Goal: Task Accomplishment & Management: Use online tool/utility

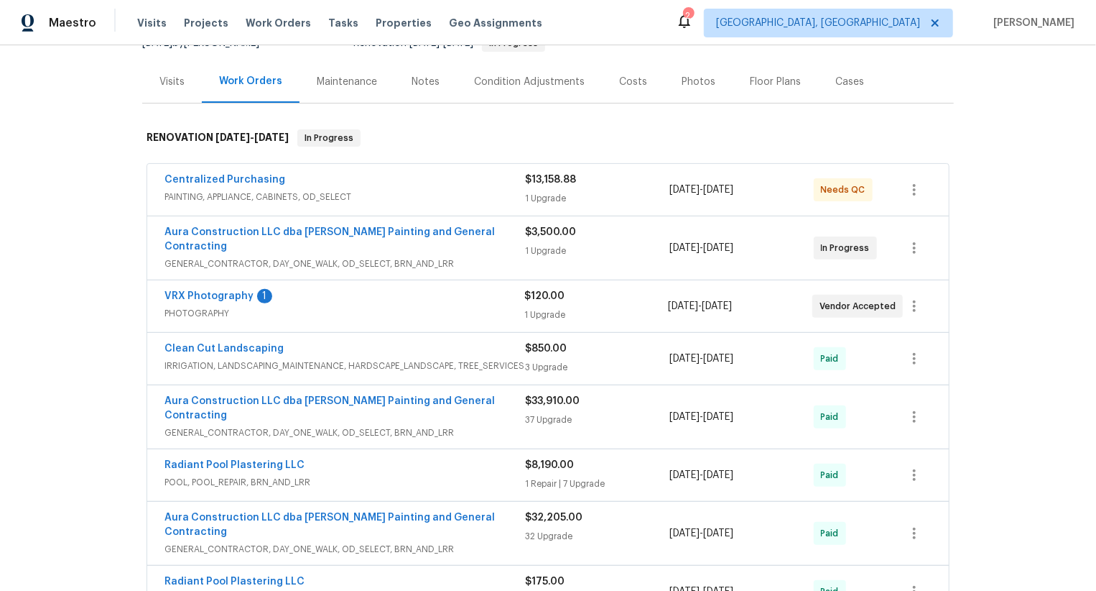
scroll to position [185, 0]
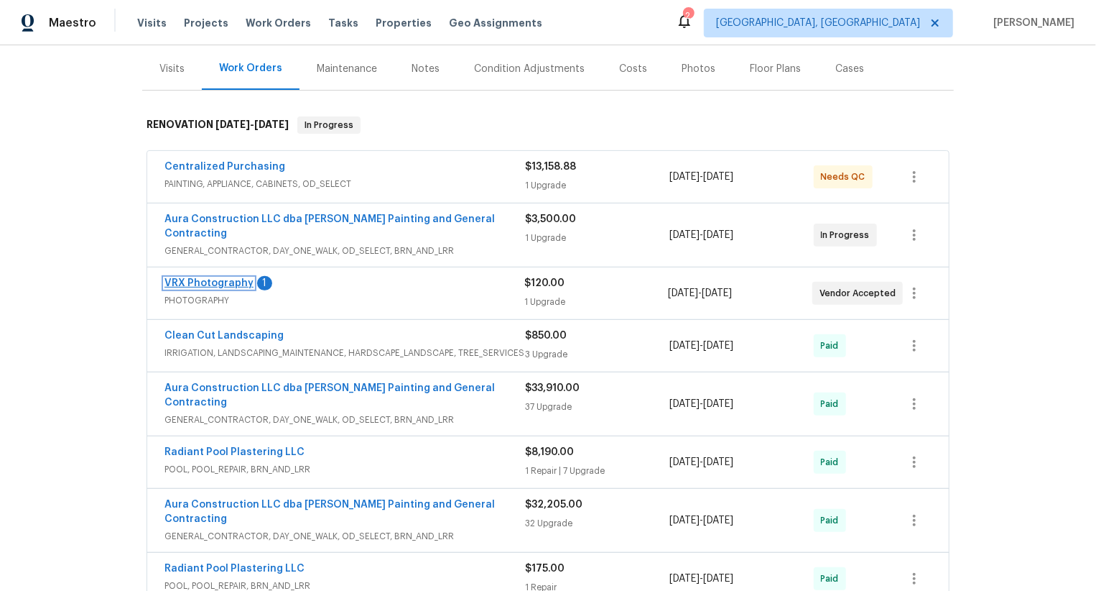
click at [224, 278] on link "VRX Photography" at bounding box center [209, 283] width 89 height 10
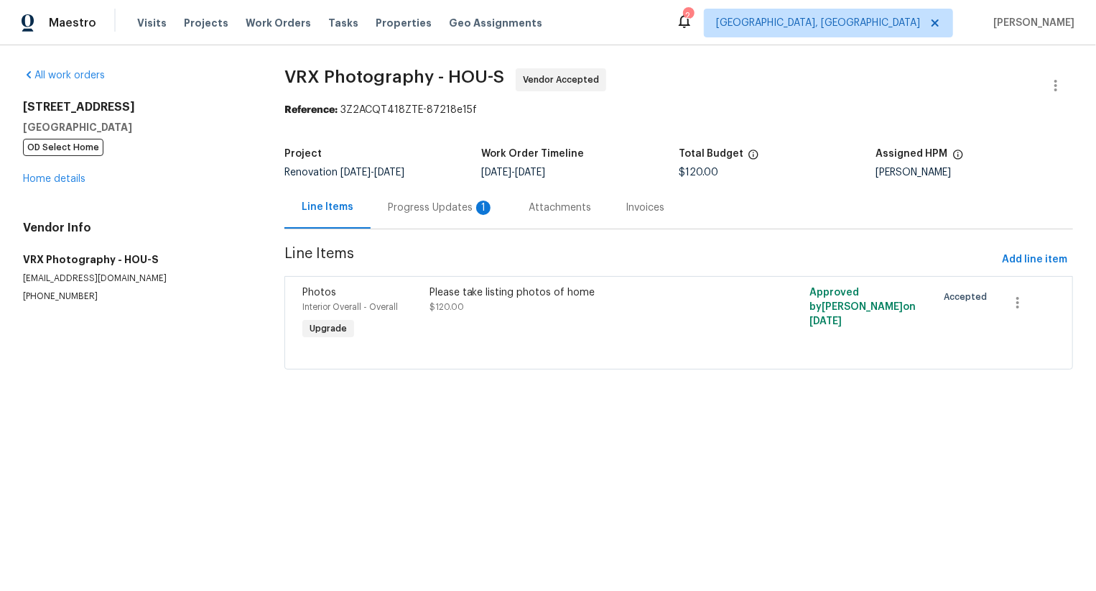
click at [453, 209] on div "Progress Updates 1" at bounding box center [441, 207] width 106 height 14
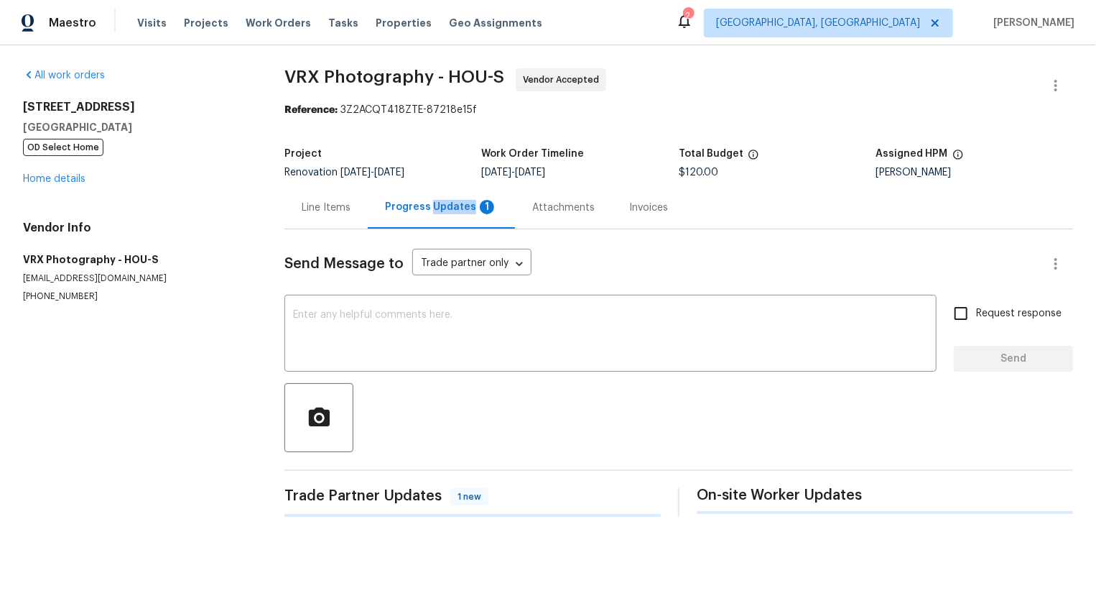
click at [453, 209] on div "Progress Updates 1" at bounding box center [441, 207] width 113 height 14
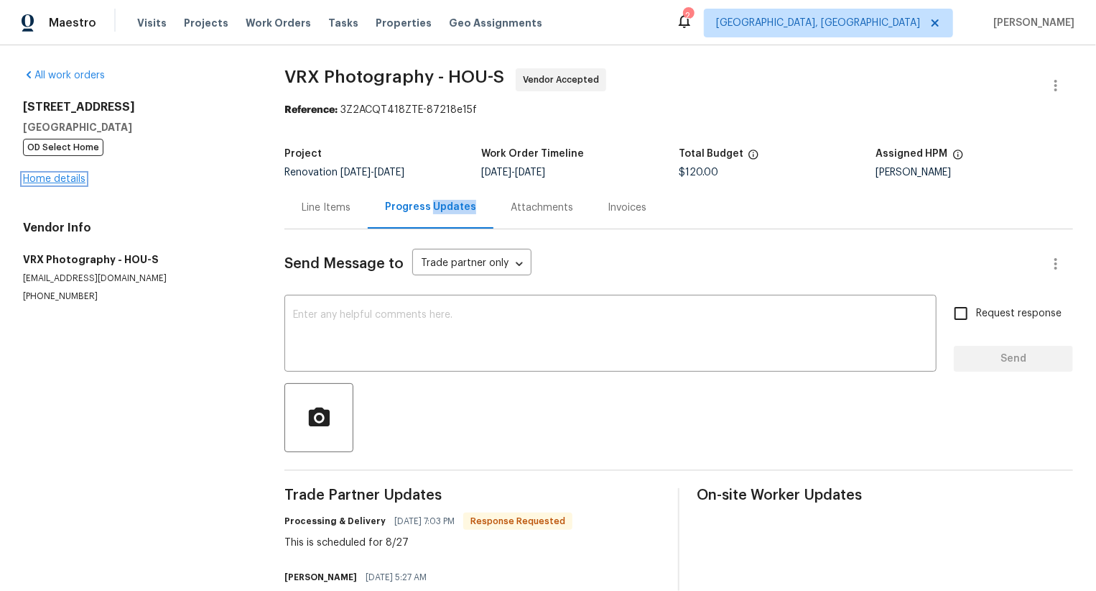
click at [69, 178] on link "Home details" at bounding box center [54, 179] width 63 height 10
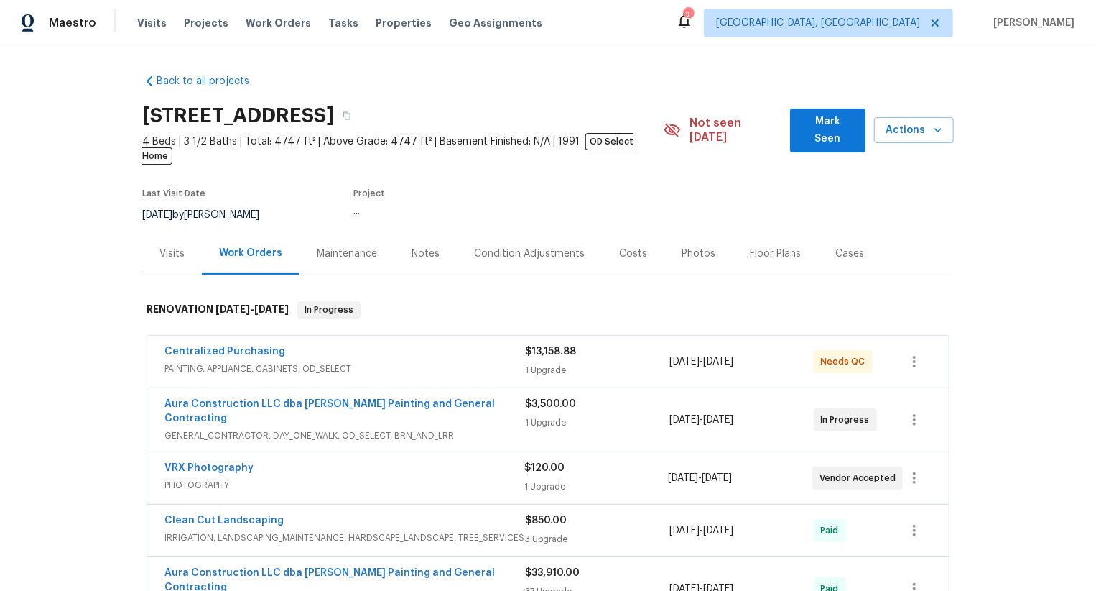
scroll to position [108, 0]
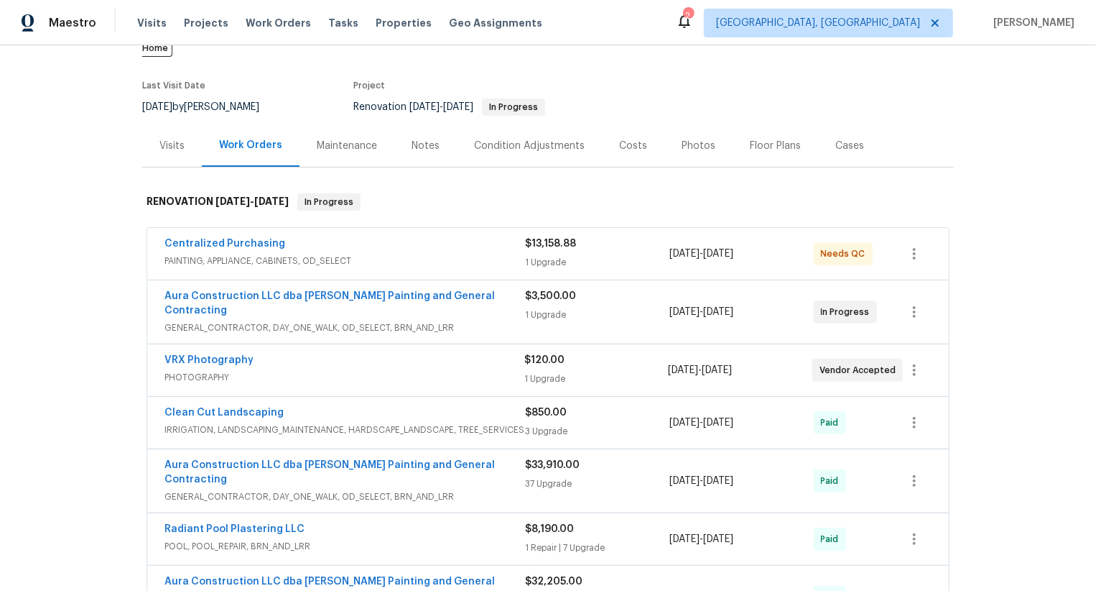
click at [325, 370] on span "PHOTOGRAPHY" at bounding box center [345, 377] width 360 height 14
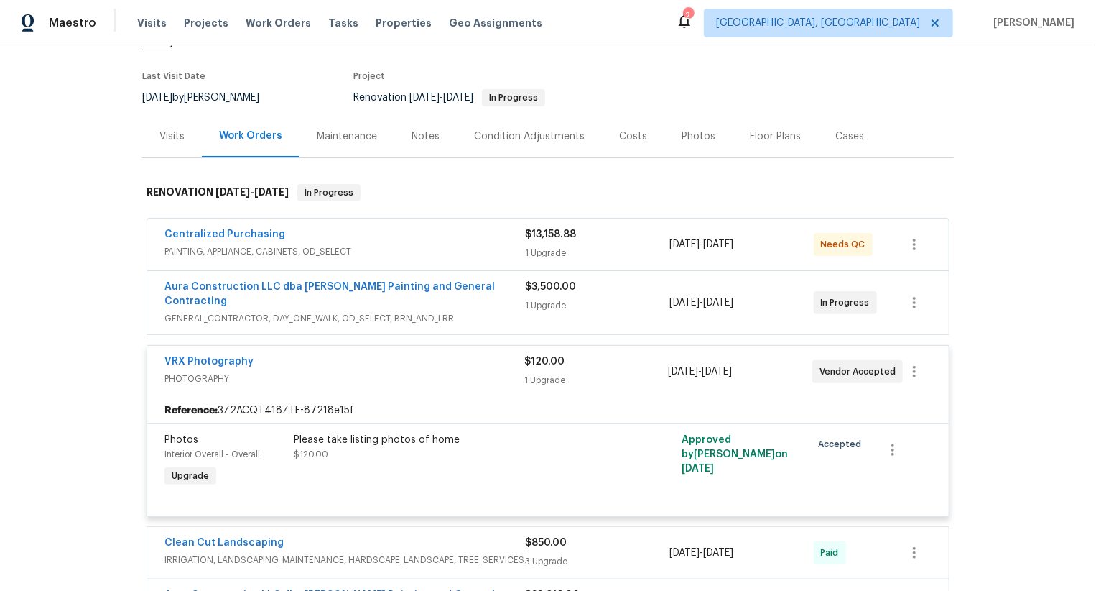
scroll to position [0, 0]
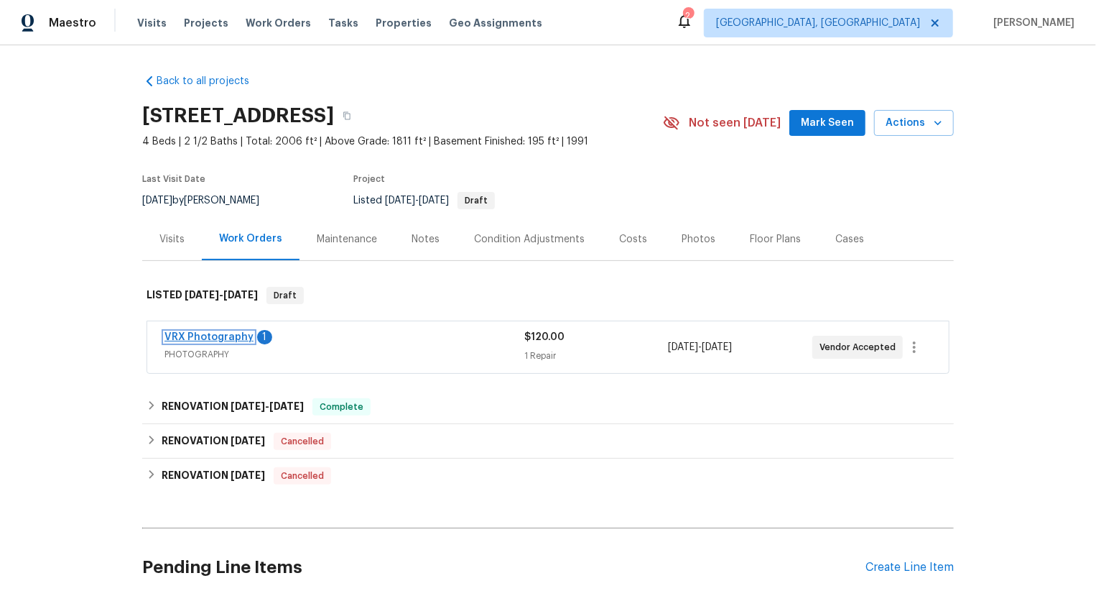
click at [240, 341] on link "VRX Photography" at bounding box center [209, 337] width 89 height 10
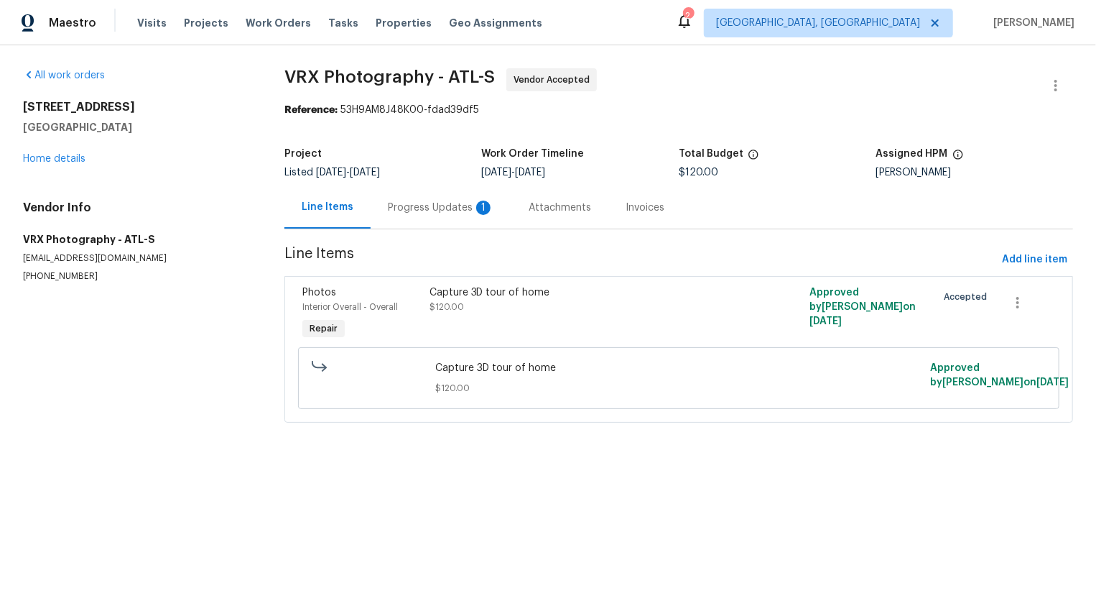
click at [414, 214] on div "Progress Updates 1" at bounding box center [441, 207] width 106 height 14
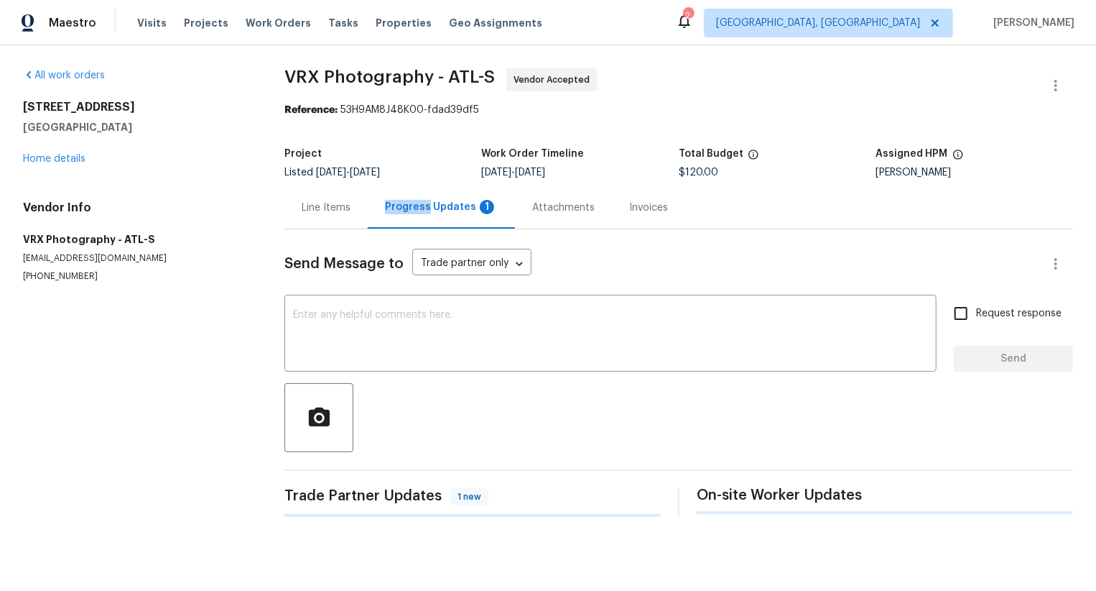
click at [414, 214] on div "Progress Updates 1" at bounding box center [441, 207] width 113 height 14
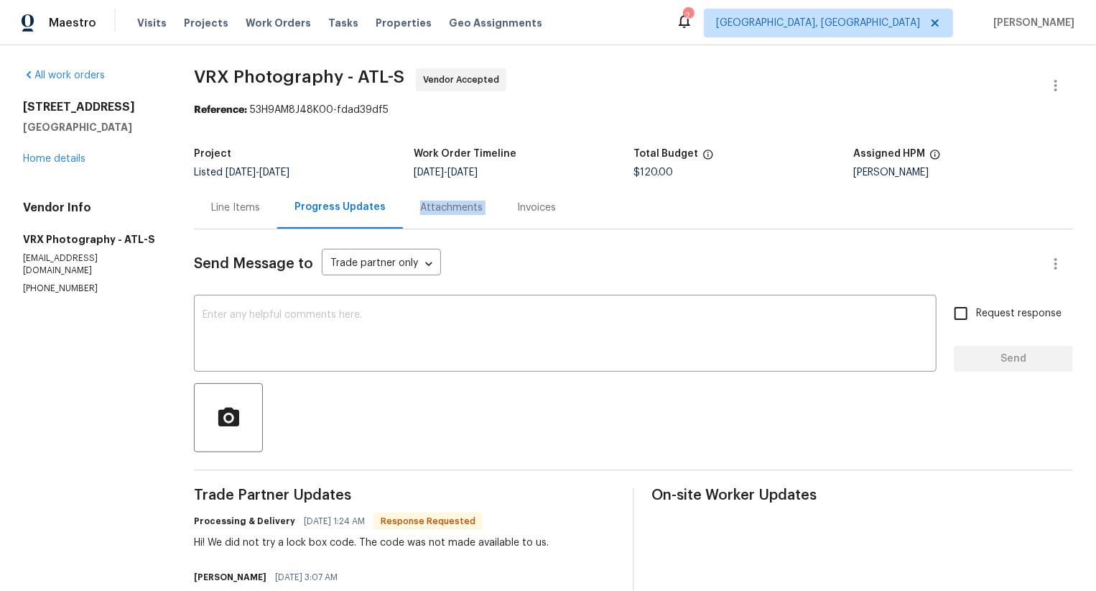
click at [414, 214] on div "Attachments" at bounding box center [451, 207] width 97 height 42
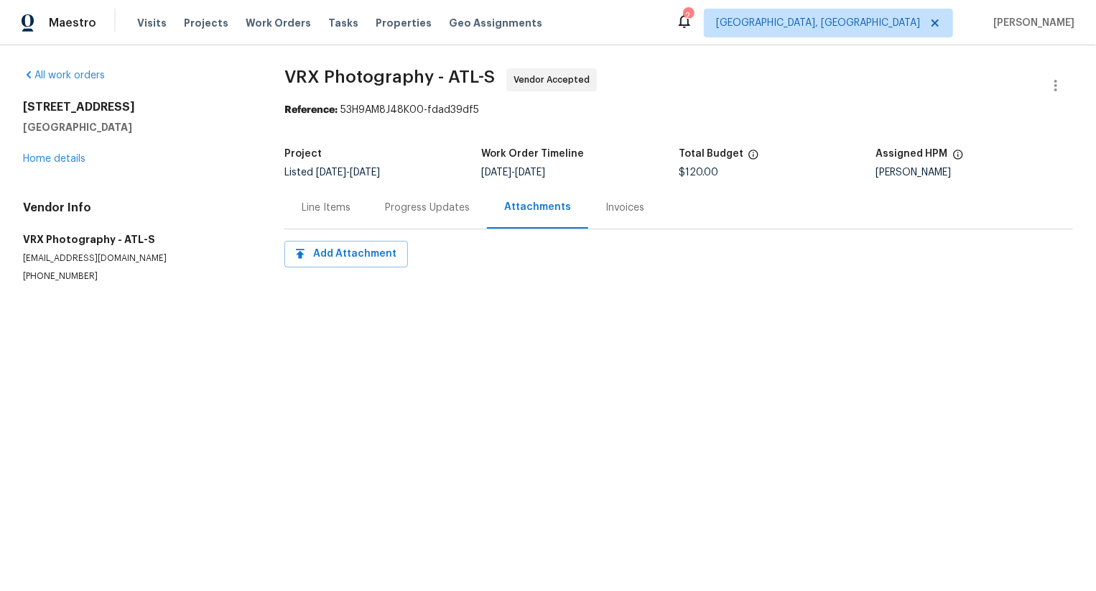
click at [418, 190] on div "Progress Updates" at bounding box center [427, 207] width 119 height 42
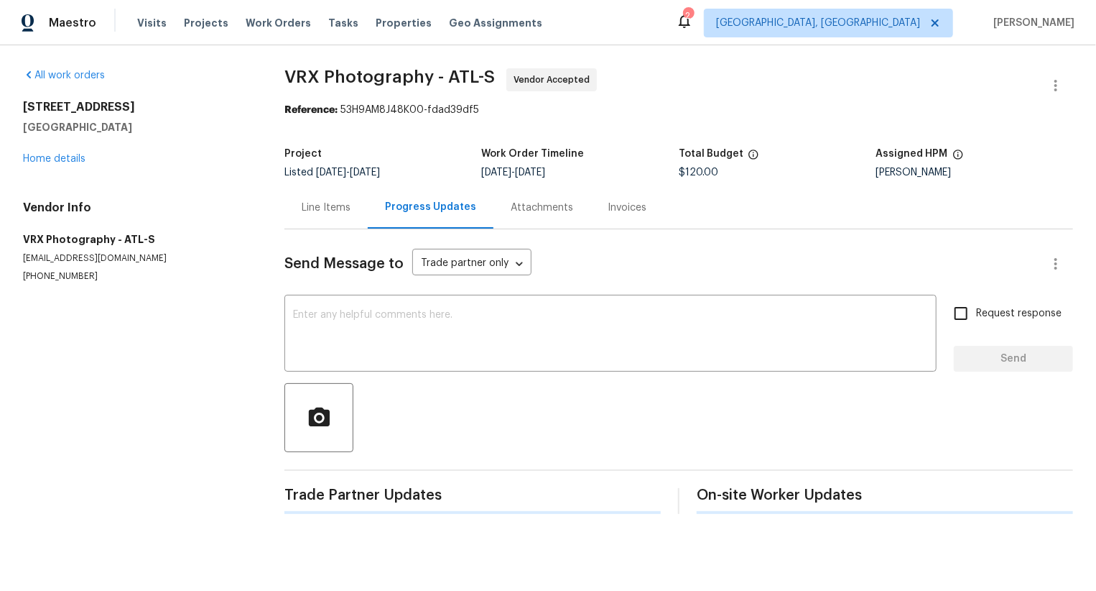
click at [422, 224] on div "Progress Updates" at bounding box center [431, 207] width 126 height 42
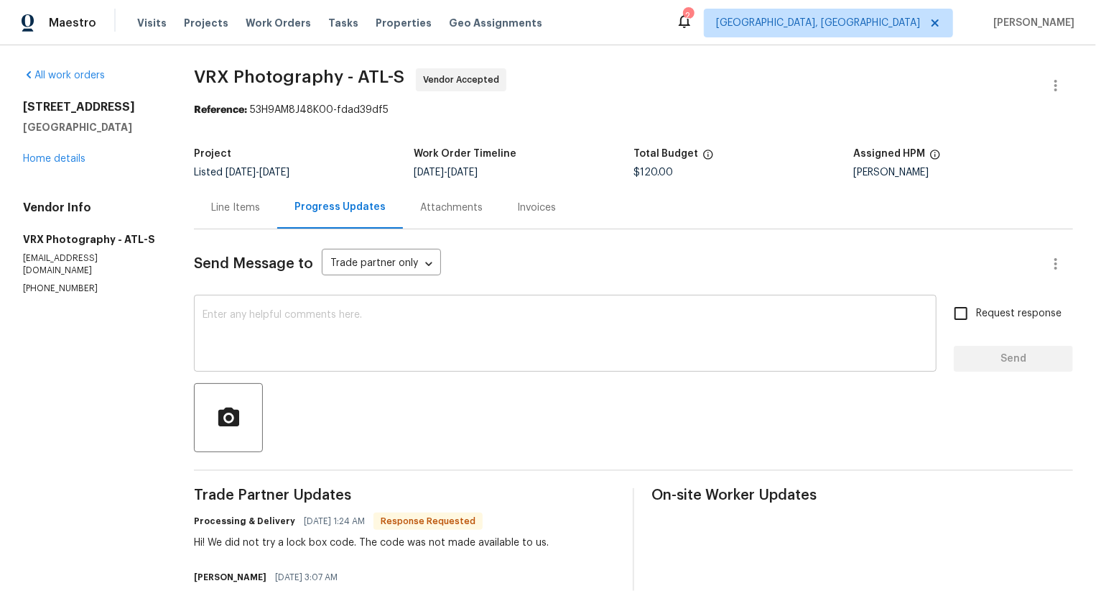
scroll to position [90, 0]
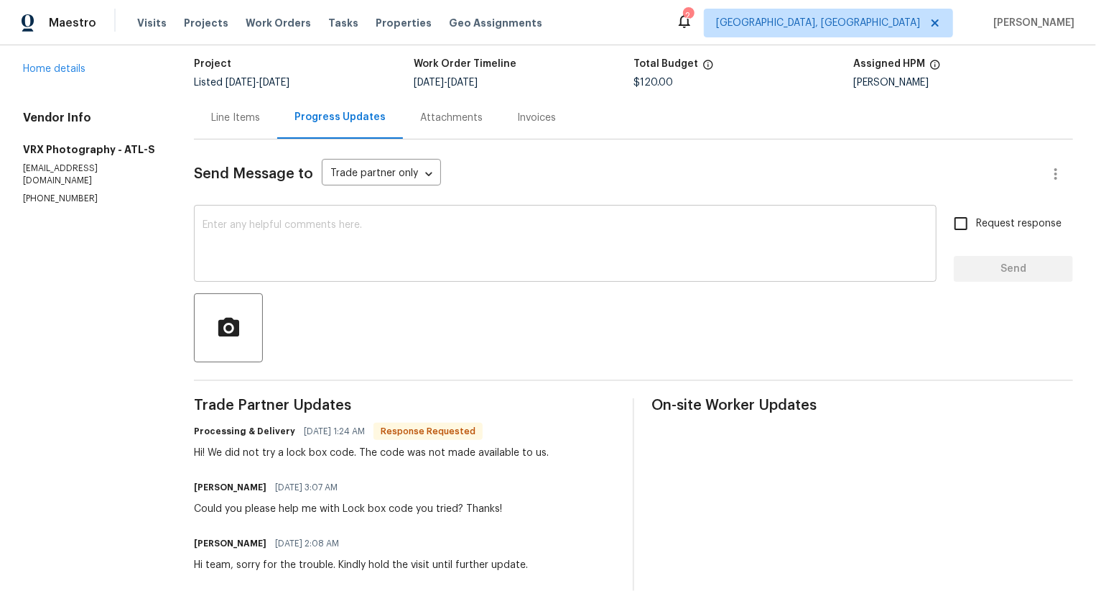
click at [413, 241] on textarea at bounding box center [566, 245] width 726 height 50
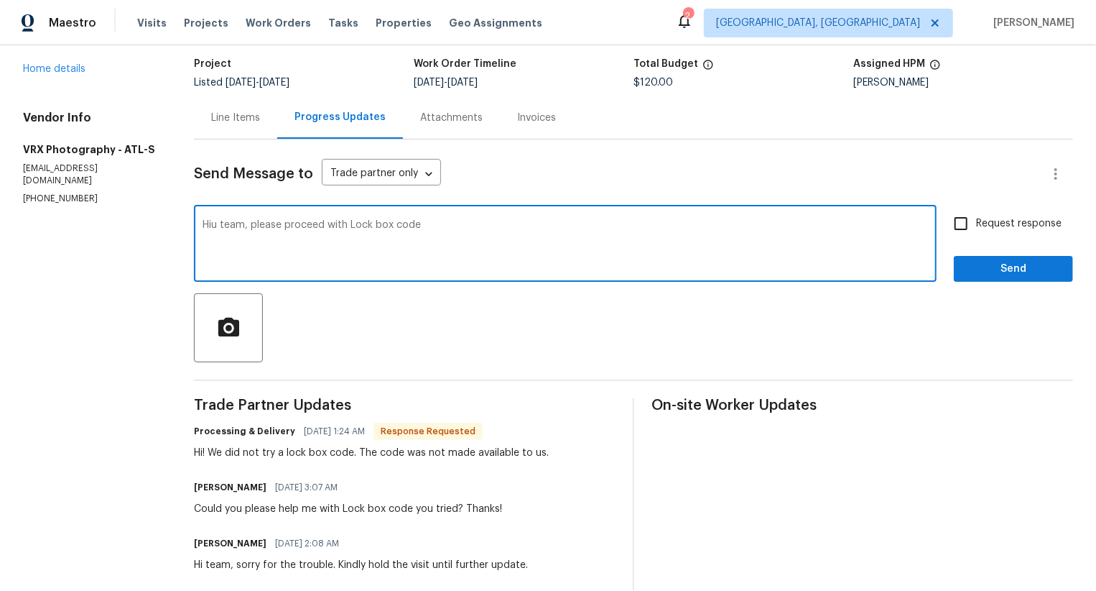
paste textarea "3826"
type textarea "Hiu team, please proceed with Lock box code 3826 and confirm that you were able…"
click at [993, 222] on span "Request response" at bounding box center [1019, 223] width 86 height 15
click at [976, 222] on input "Request response" at bounding box center [961, 223] width 30 height 30
checkbox input "true"
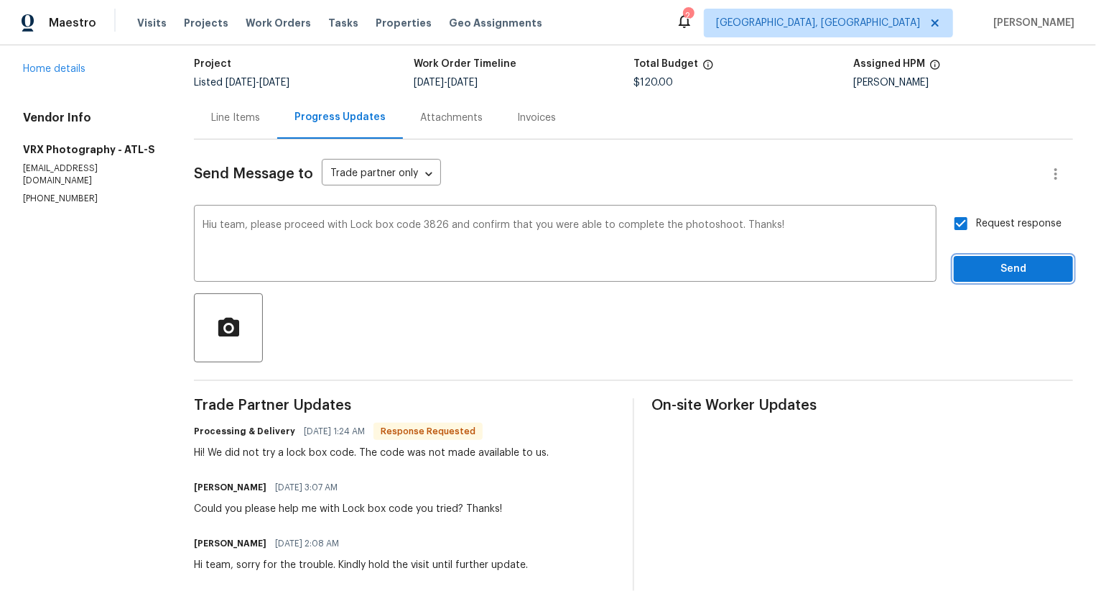
click at [1024, 276] on span "Send" at bounding box center [1014, 269] width 96 height 18
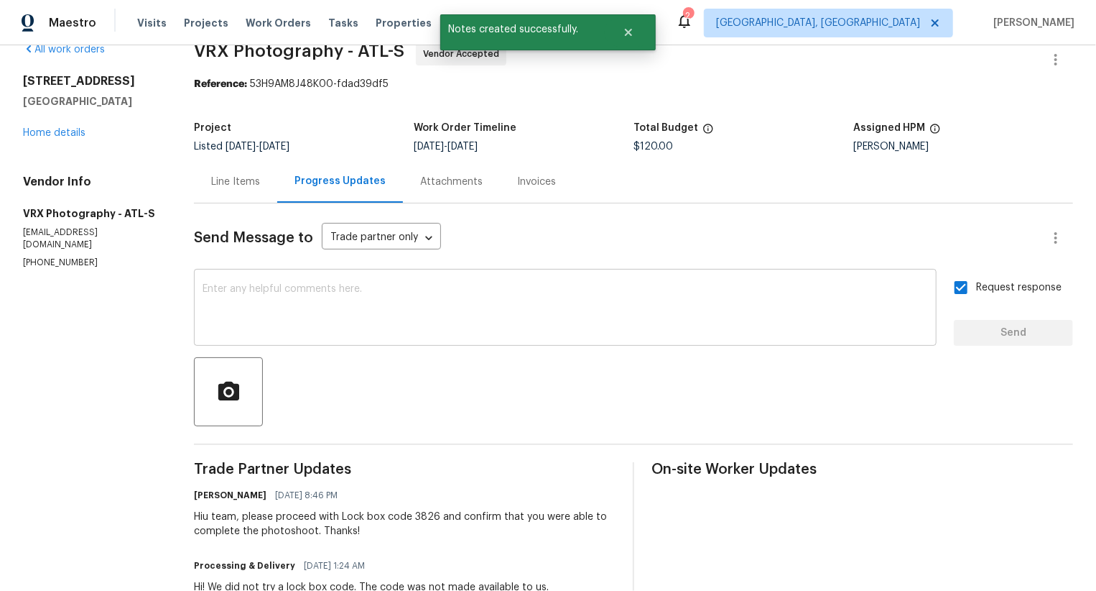
scroll to position [0, 0]
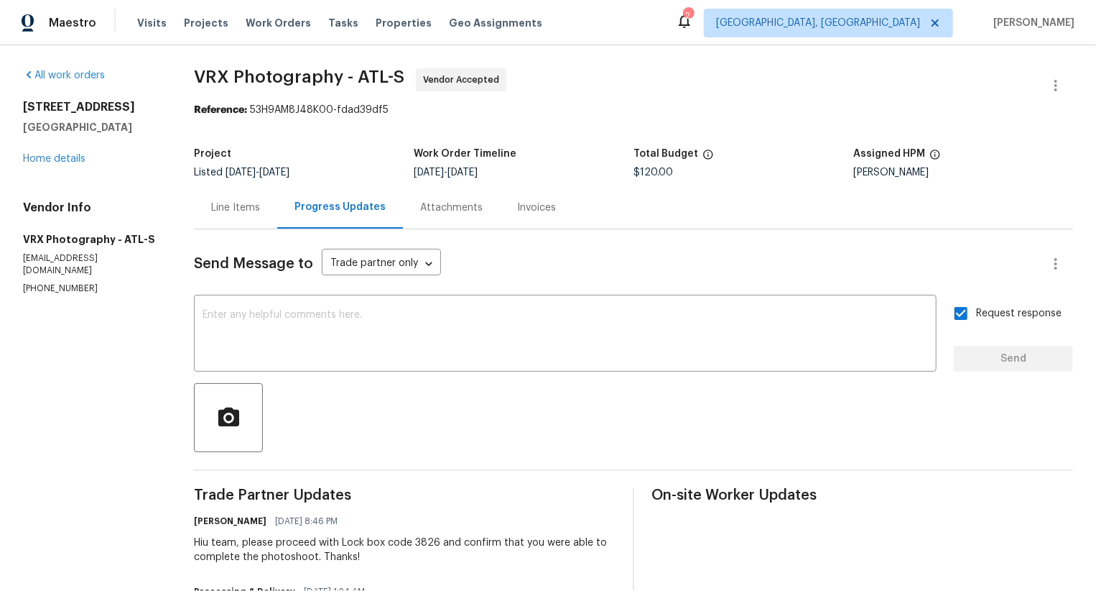
click at [246, 214] on div "Line Items" at bounding box center [235, 207] width 49 height 14
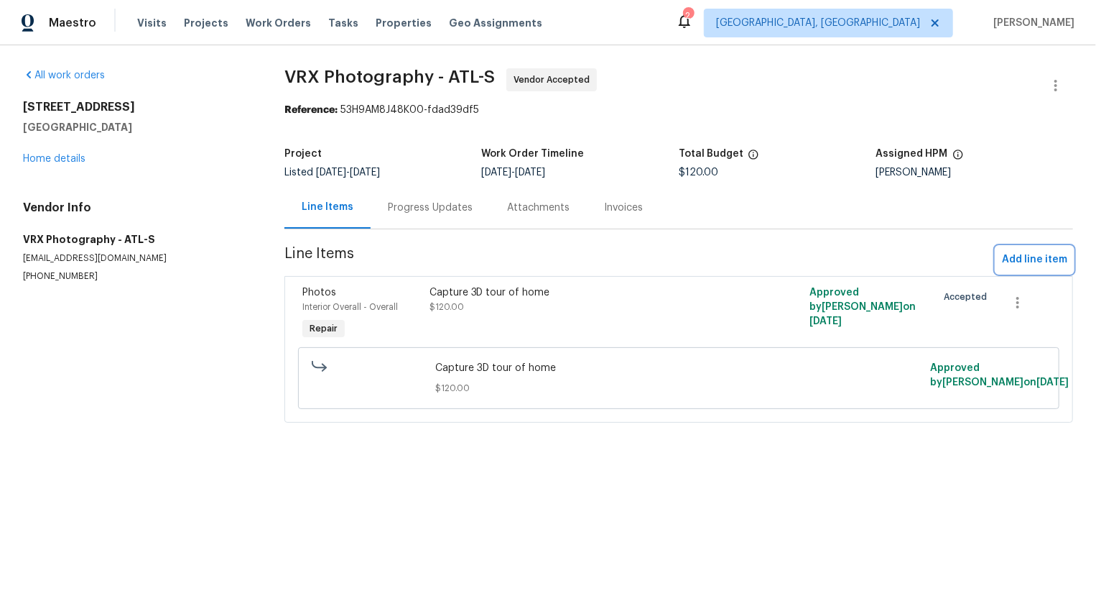
click at [1049, 252] on span "Add line item" at bounding box center [1034, 260] width 65 height 18
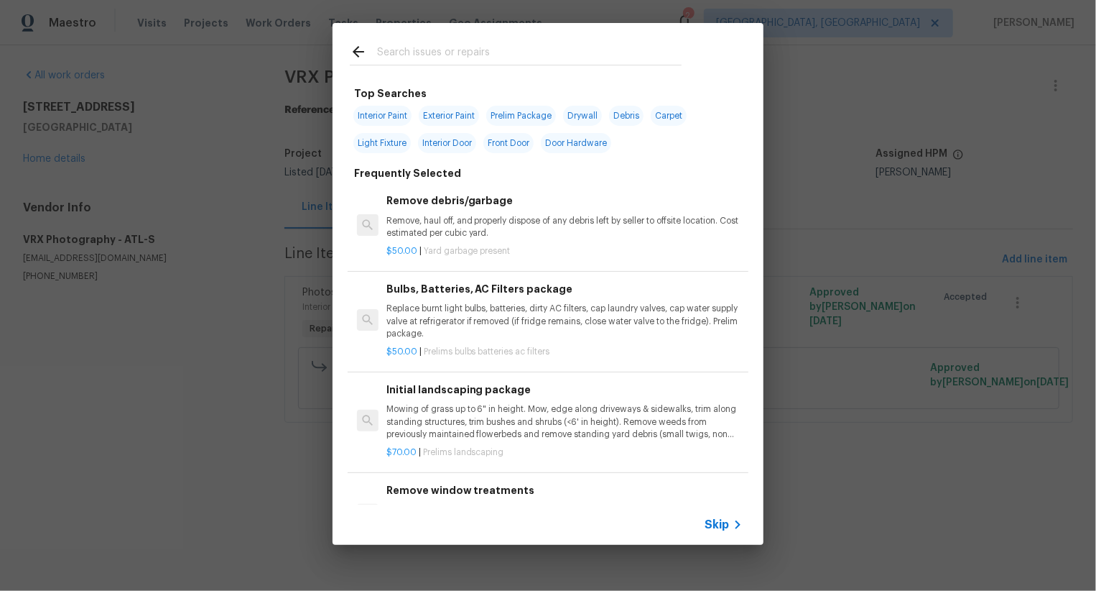
click at [715, 525] on span "Skip" at bounding box center [717, 524] width 24 height 14
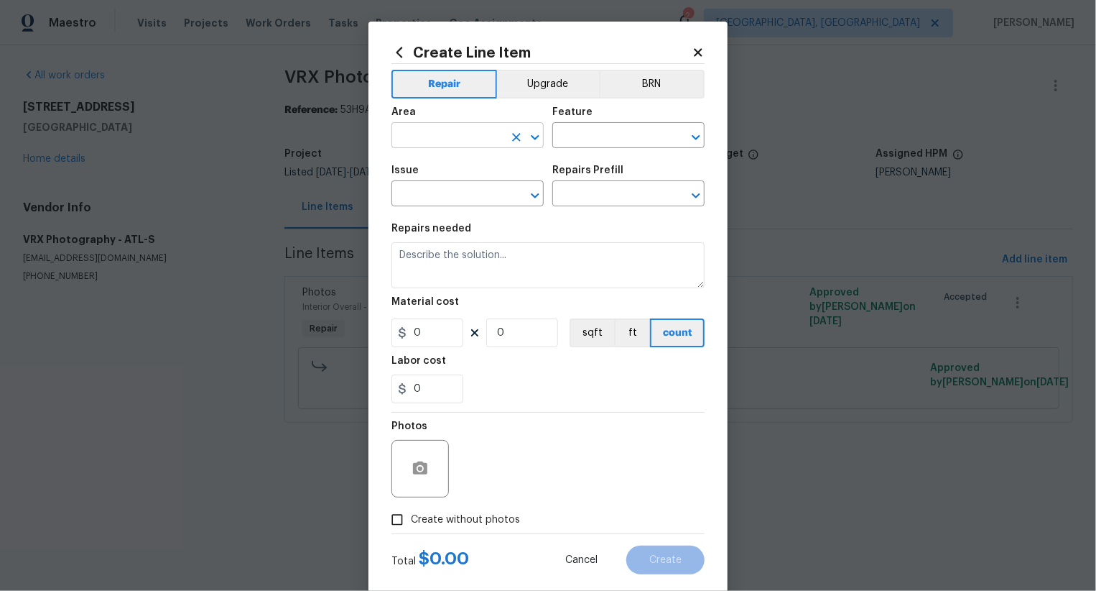
click at [461, 132] on input "text" at bounding box center [448, 137] width 112 height 22
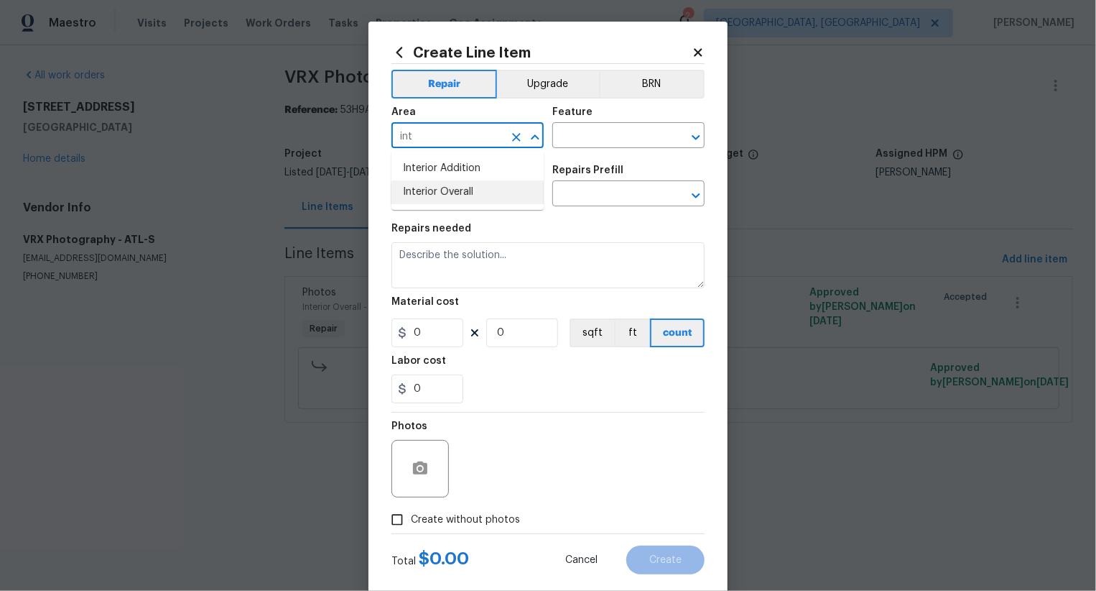
click at [474, 184] on li "Interior Overall" at bounding box center [468, 192] width 152 height 24
type input "Interior Overall"
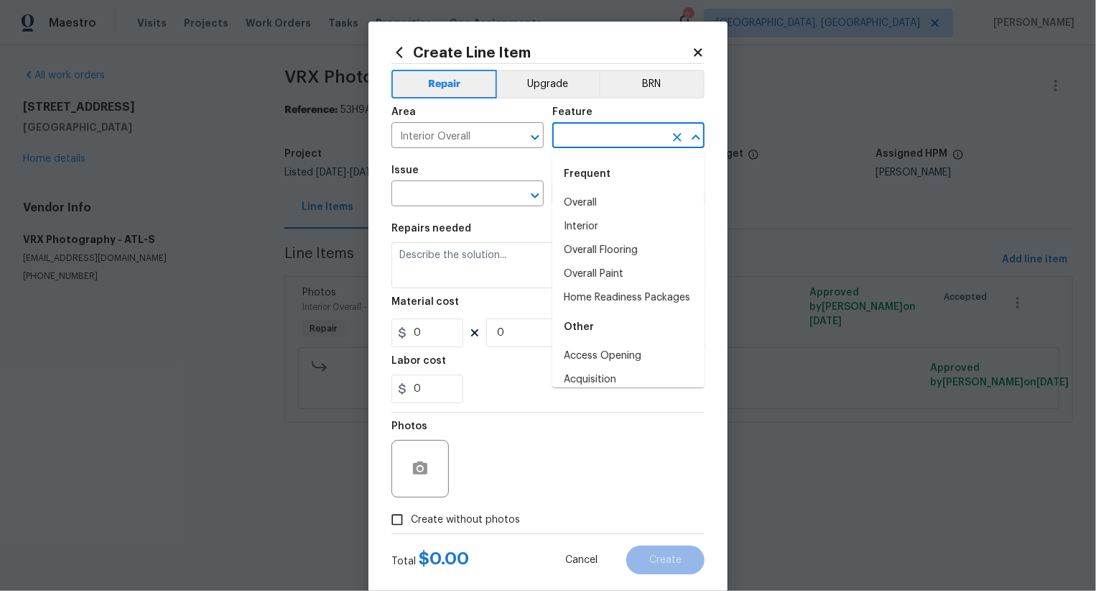
click at [591, 138] on input "text" at bounding box center [609, 137] width 112 height 22
click at [592, 195] on li "Overall" at bounding box center [629, 203] width 152 height 24
type input "Overall"
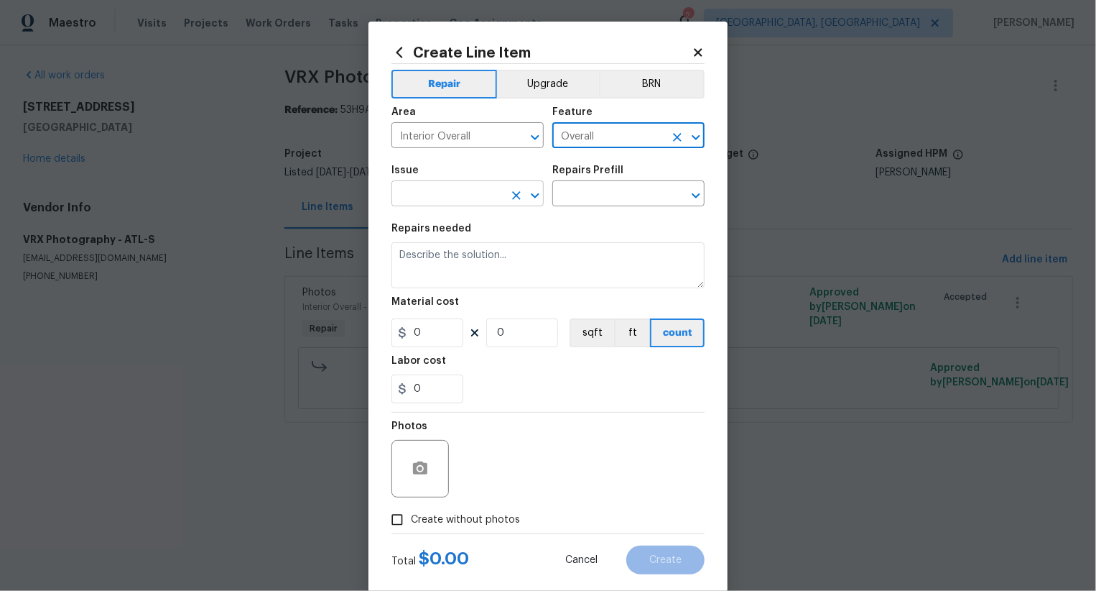
click at [456, 195] on input "text" at bounding box center [448, 195] width 112 height 22
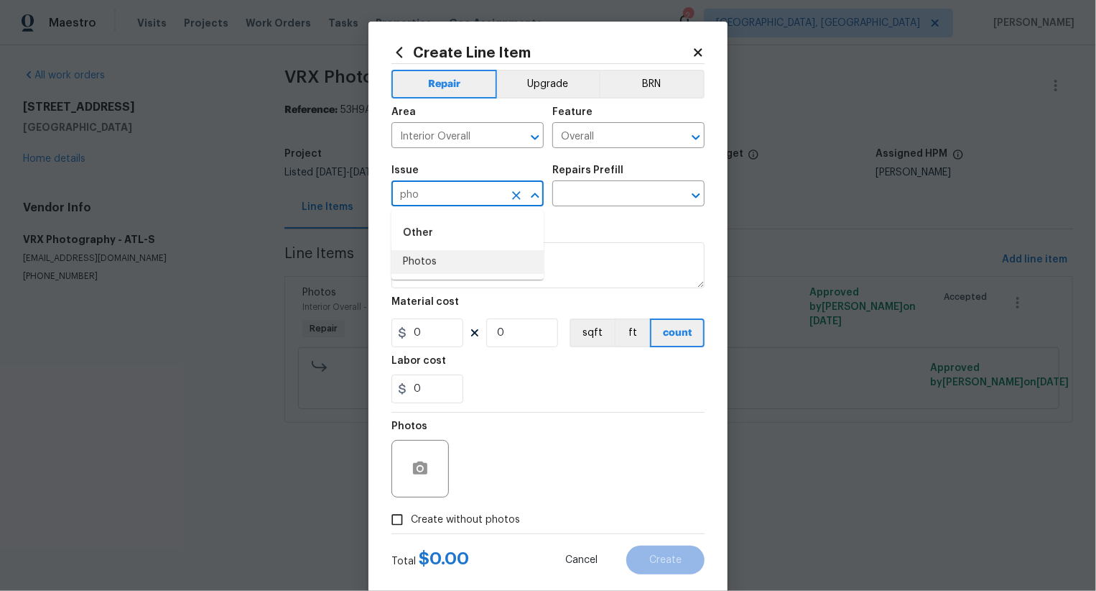
click at [443, 264] on li "Photos" at bounding box center [468, 262] width 152 height 24
type input "Photos"
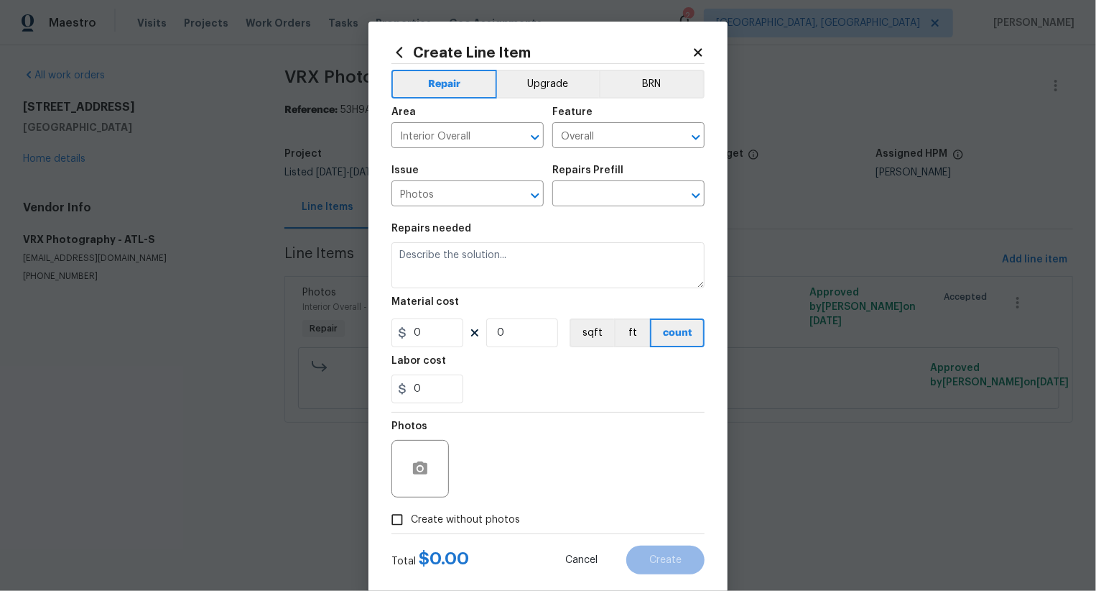
click at [593, 182] on div "Repairs Prefill" at bounding box center [629, 174] width 152 height 19
click at [593, 190] on input "text" at bounding box center [609, 195] width 112 height 22
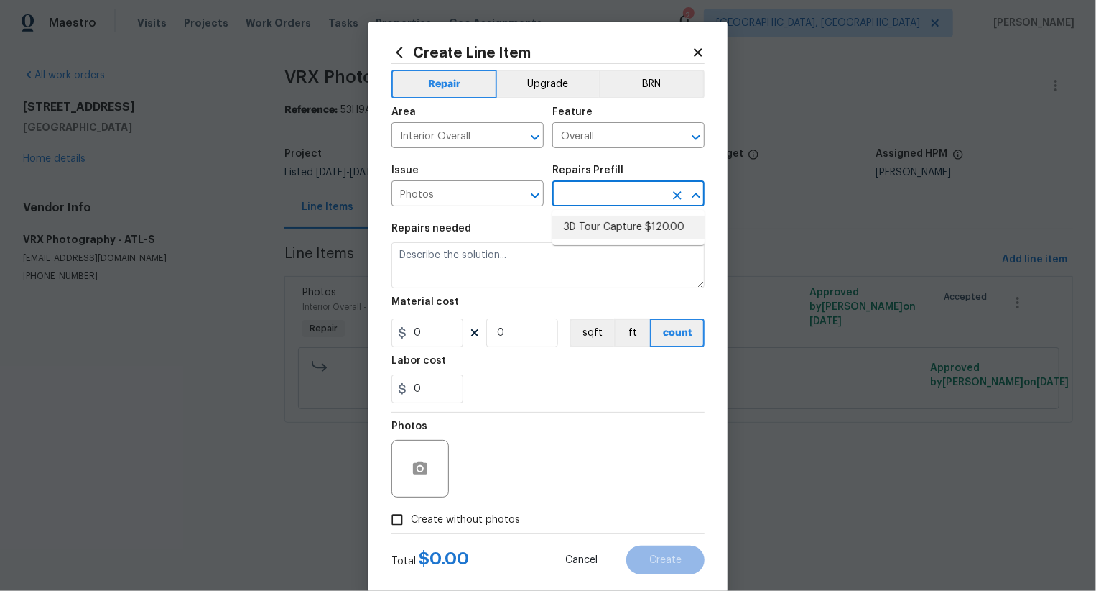
drag, startPoint x: 599, startPoint y: 222, endPoint x: 593, endPoint y: 228, distance: 7.6
click at [599, 222] on li "3D Tour Capture $120.00" at bounding box center [629, 228] width 152 height 24
type input "3D Tour Capture $120.00"
type textarea "Capture 3D tour of home"
type input "120"
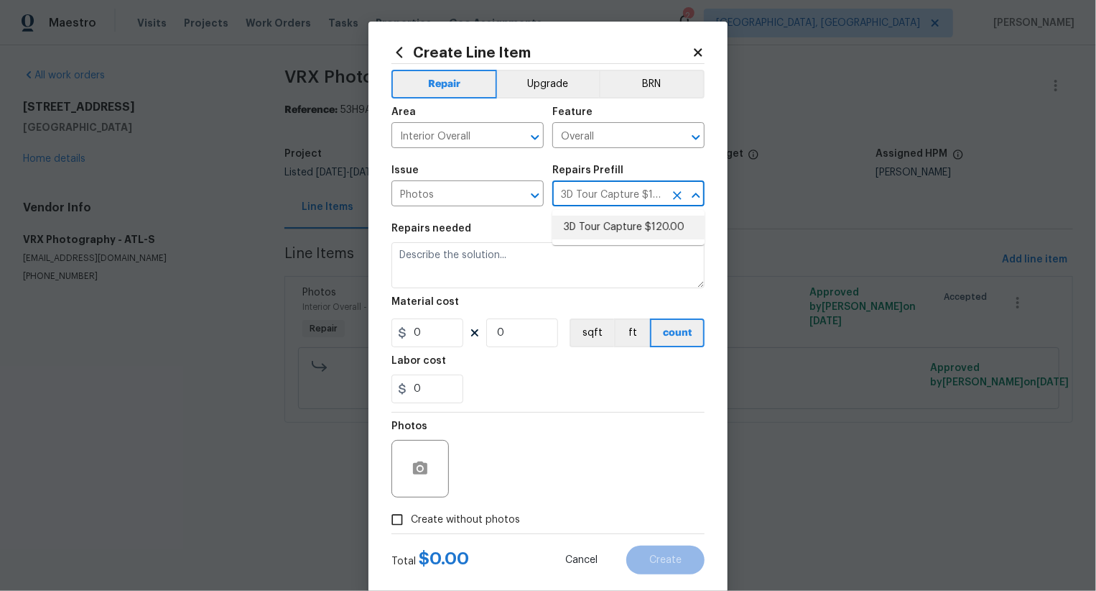
type input "1"
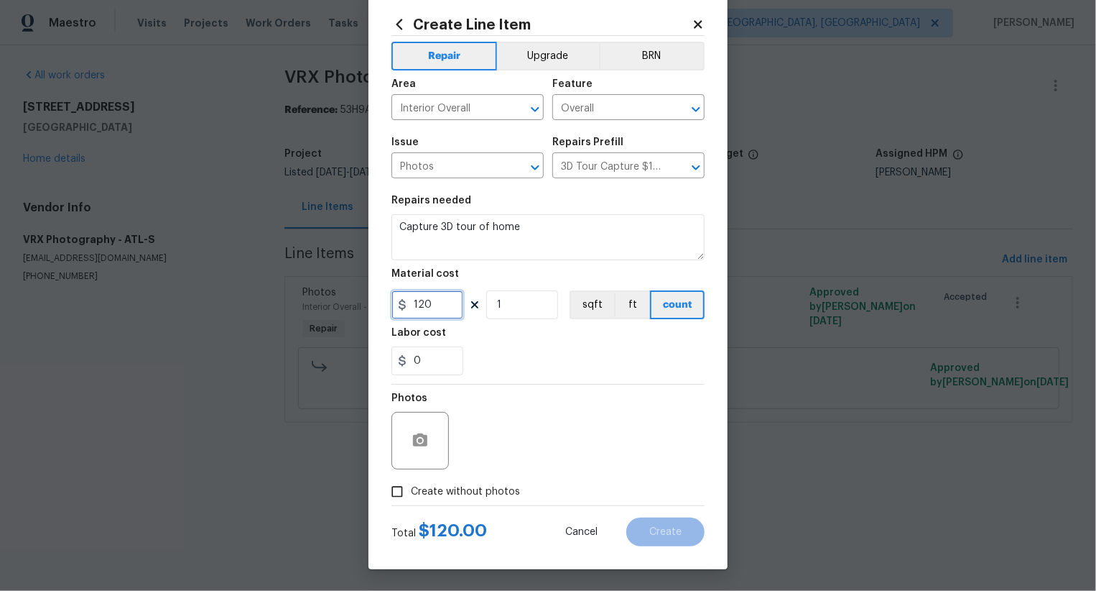
click at [430, 310] on input "120" at bounding box center [428, 304] width 72 height 29
type input "50"
click at [484, 487] on span "Create without photos" at bounding box center [465, 491] width 109 height 15
click at [411, 487] on input "Create without photos" at bounding box center [397, 491] width 27 height 27
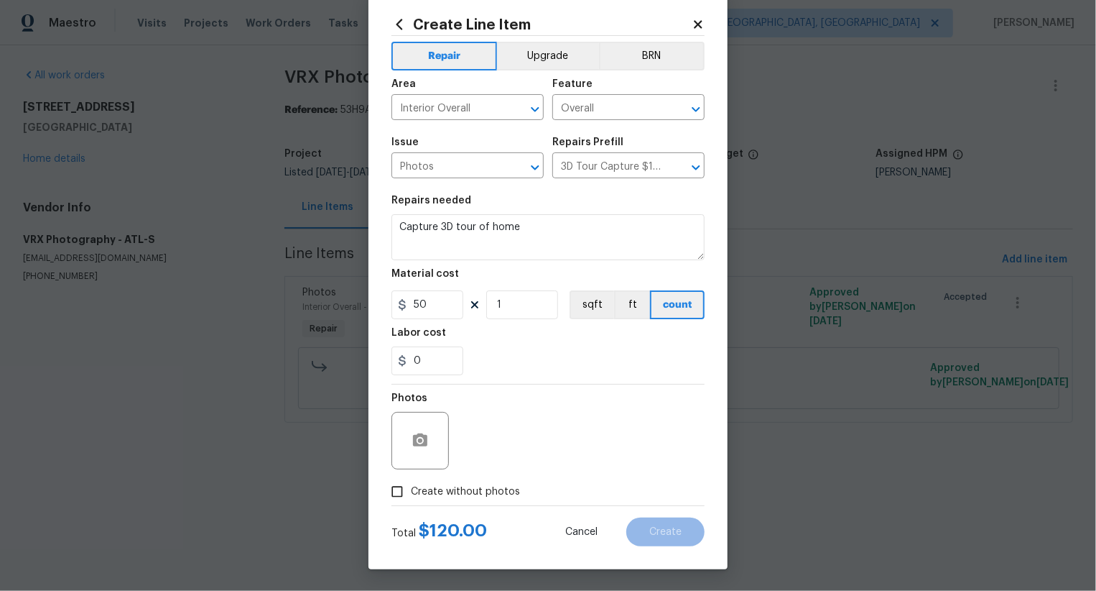
checkbox input "true"
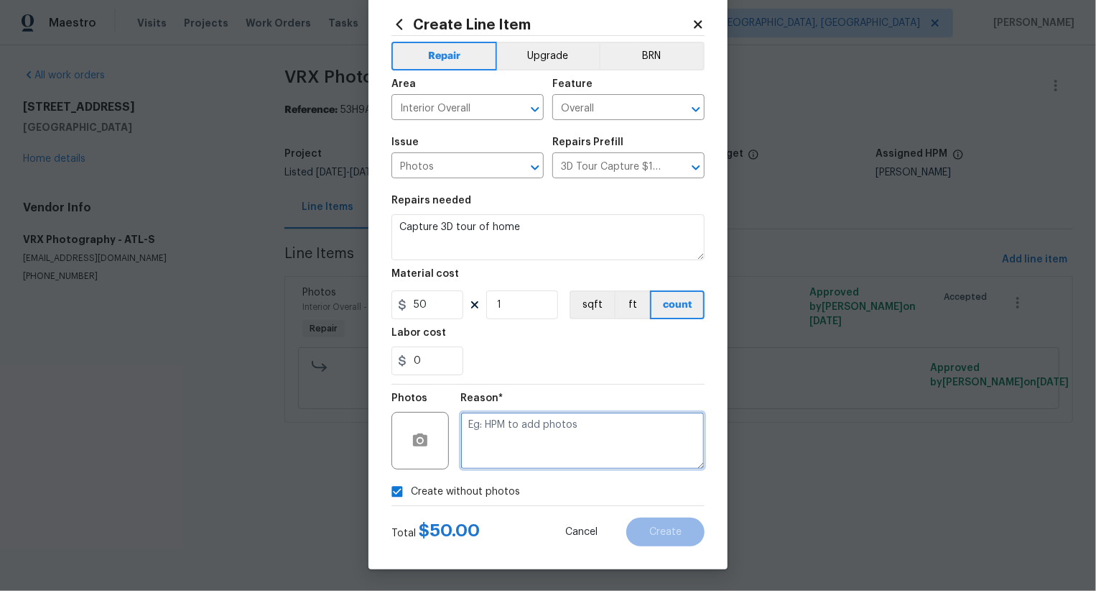
click at [553, 450] on textarea at bounding box center [583, 440] width 244 height 57
type textarea "TC"
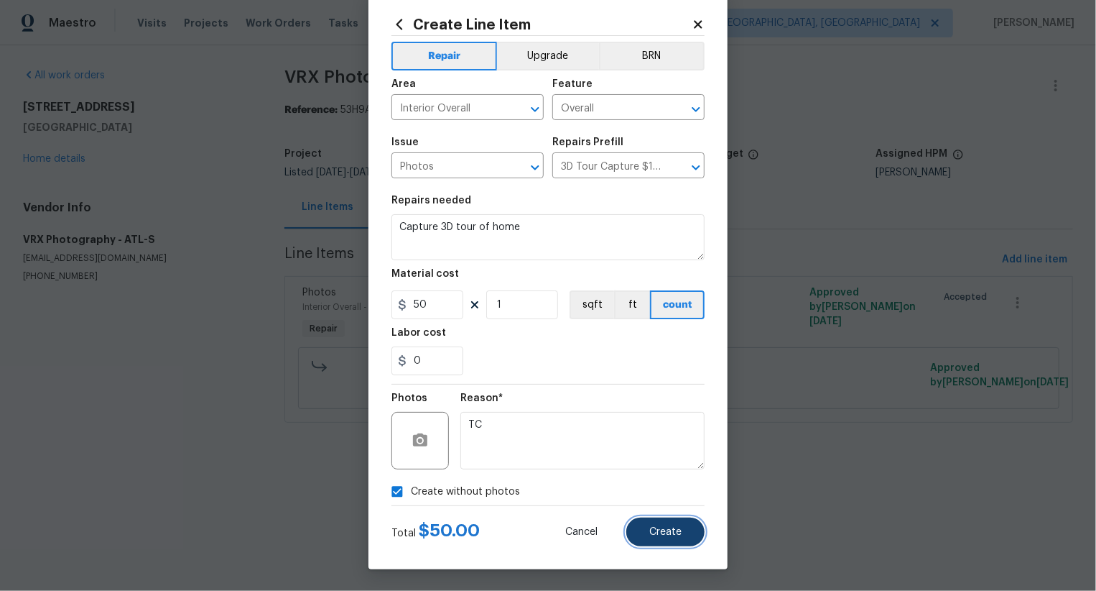
click at [669, 535] on span "Create" at bounding box center [666, 532] width 32 height 11
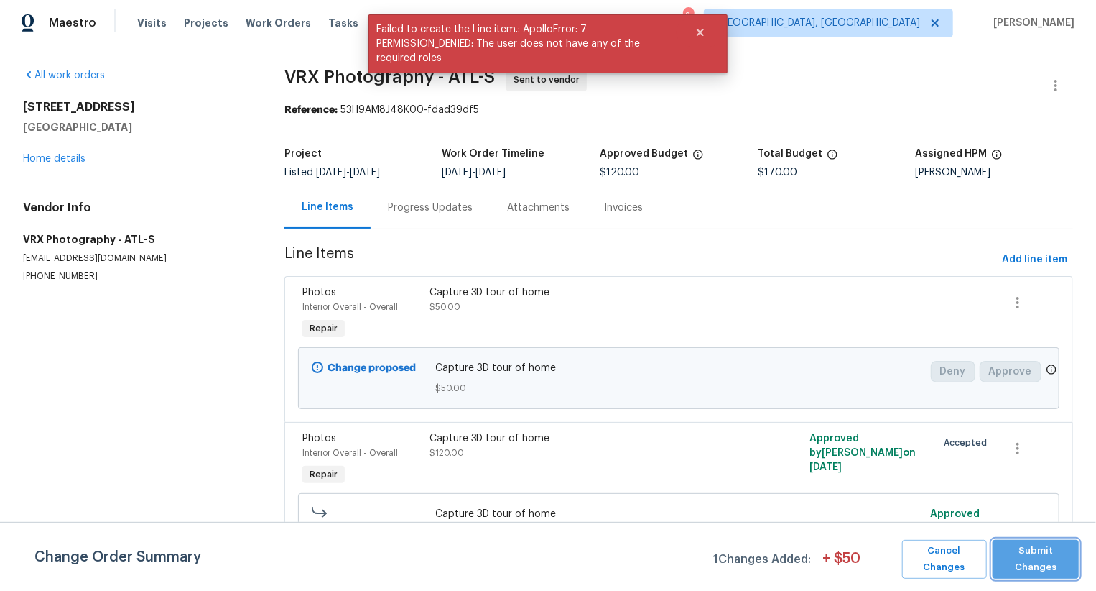
click at [1021, 558] on span "Submit Changes" at bounding box center [1036, 558] width 72 height 33
